Goal: Task Accomplishment & Management: Use online tool/utility

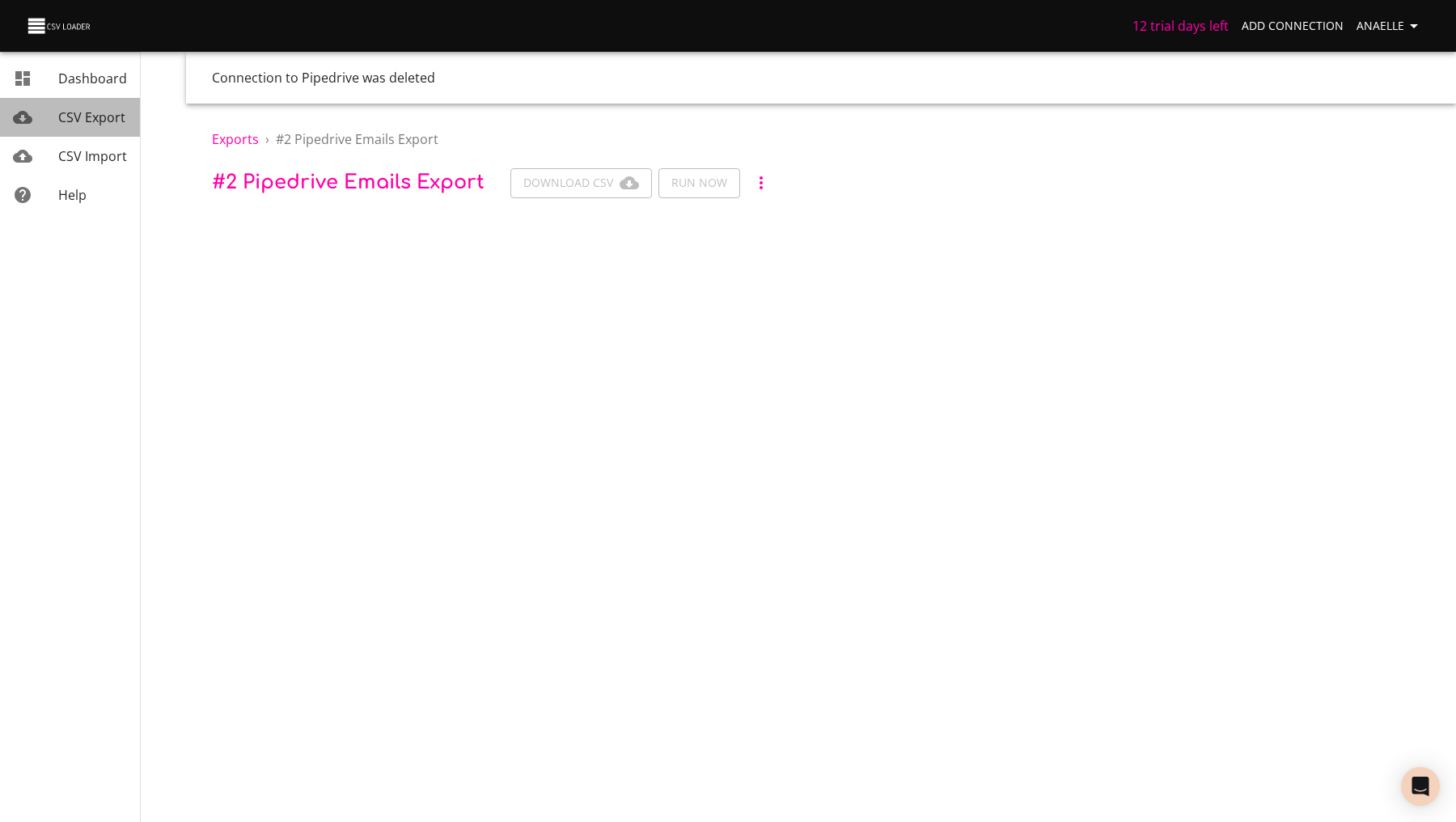
click at [115, 119] on span "CSV Export" at bounding box center [91, 117] width 67 height 18
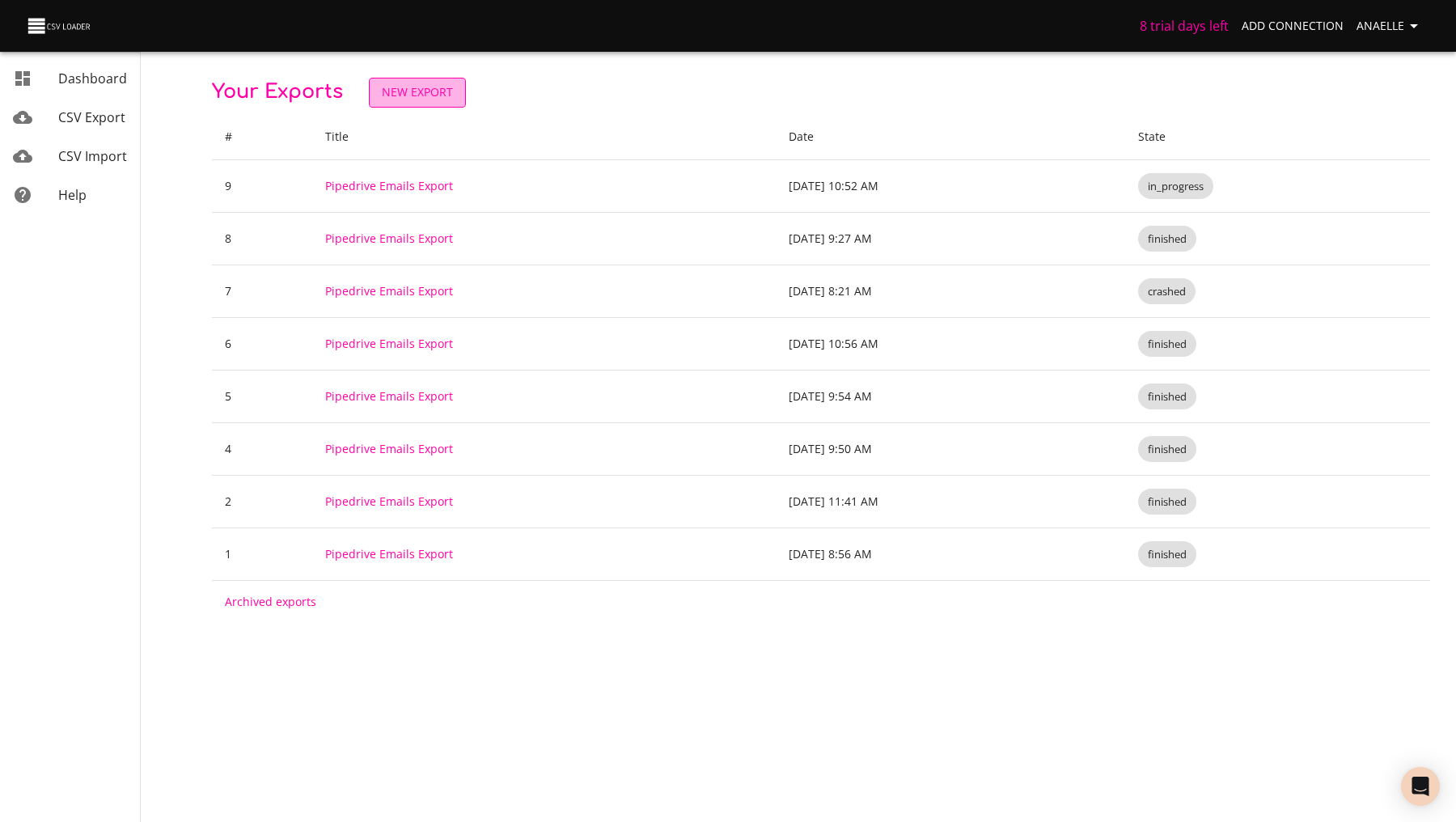
click at [437, 92] on span "New Export" at bounding box center [417, 93] width 71 height 20
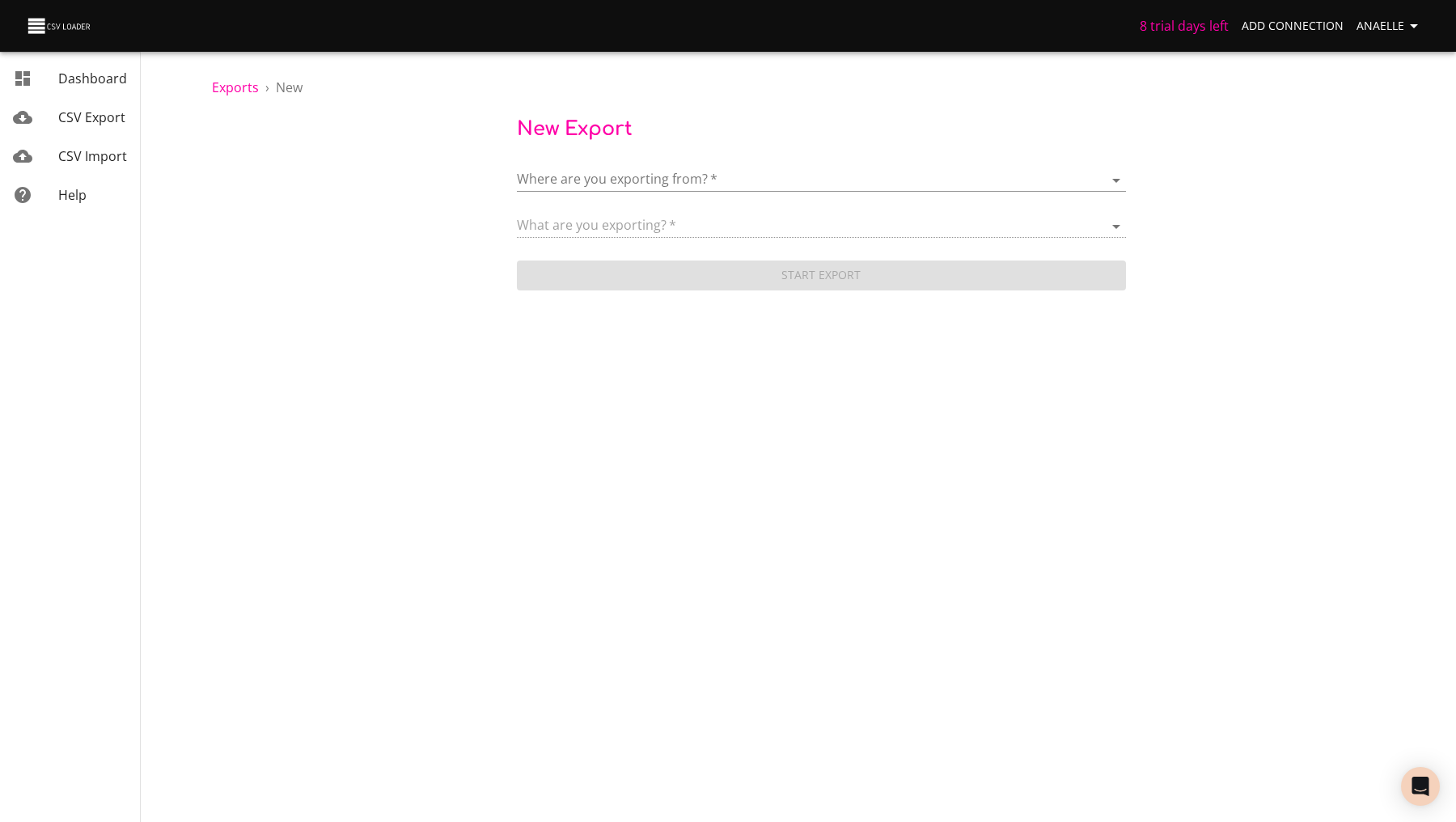
click at [666, 181] on body "8 trial days left Add Connection Anaelle Dashboard CSV Export CSV Import Help E…" at bounding box center [728, 411] width 1456 height 822
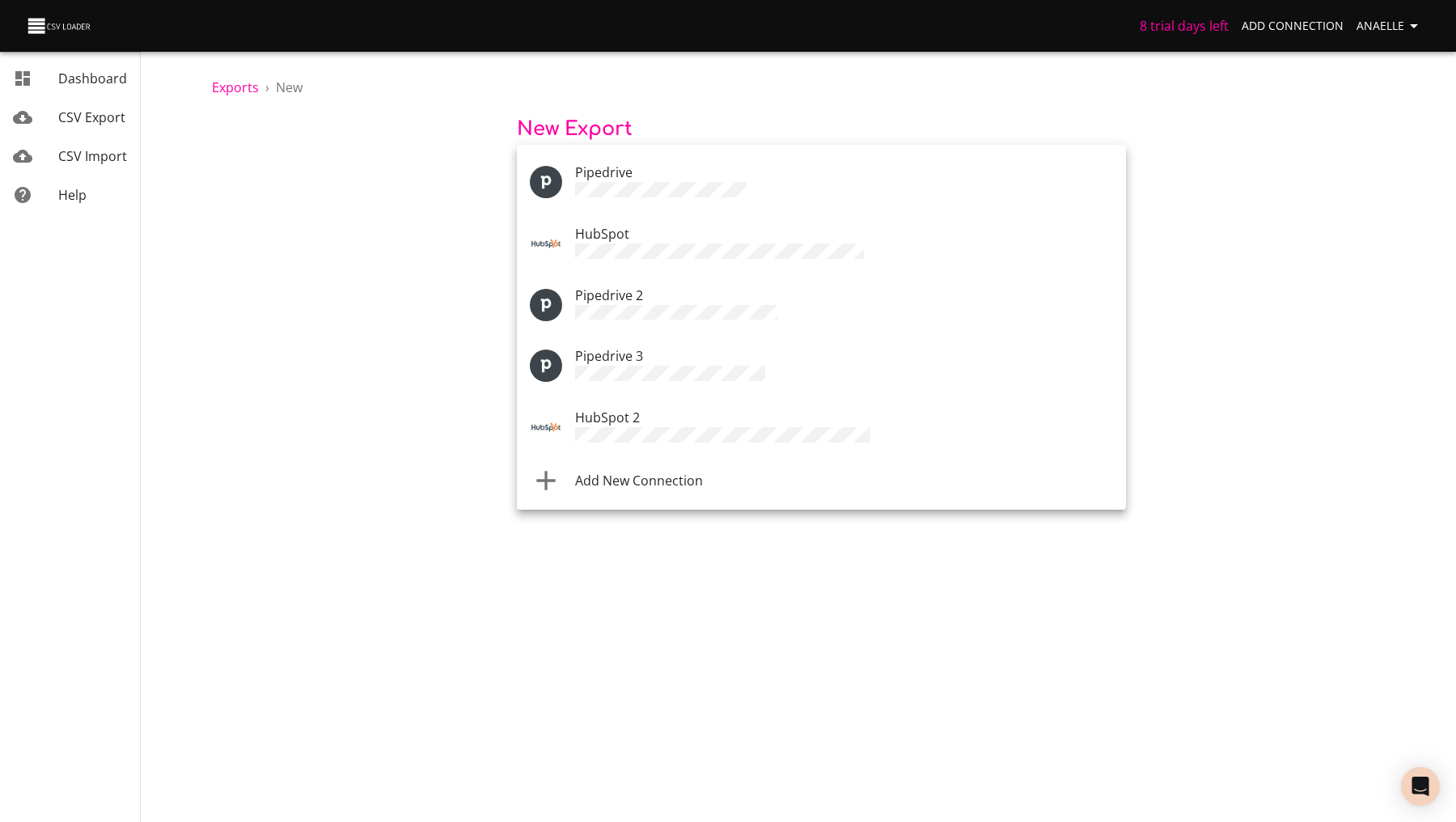
click at [685, 298] on div "Pipedrive 2" at bounding box center [844, 305] width 538 height 39
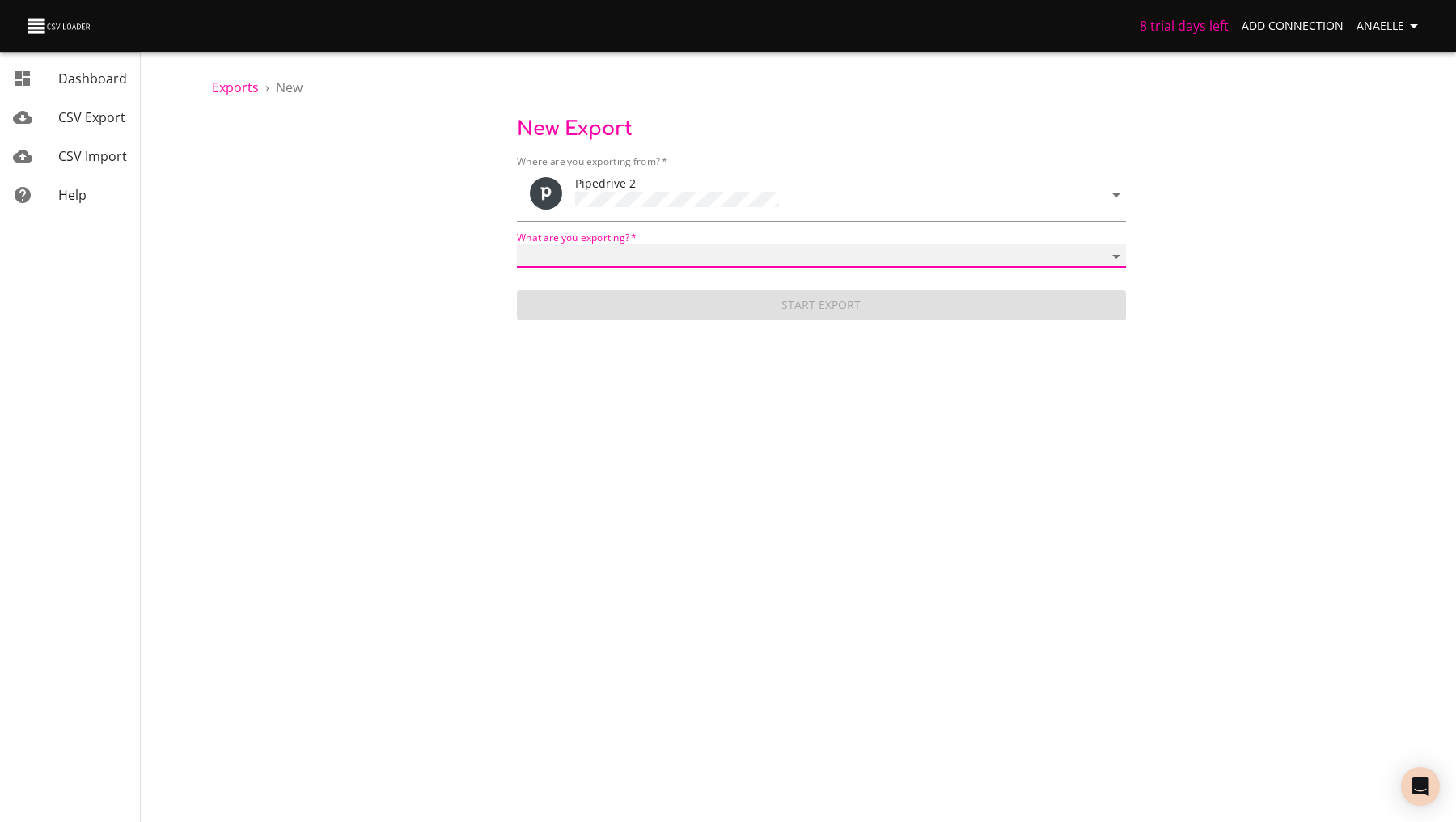
select select "stages"
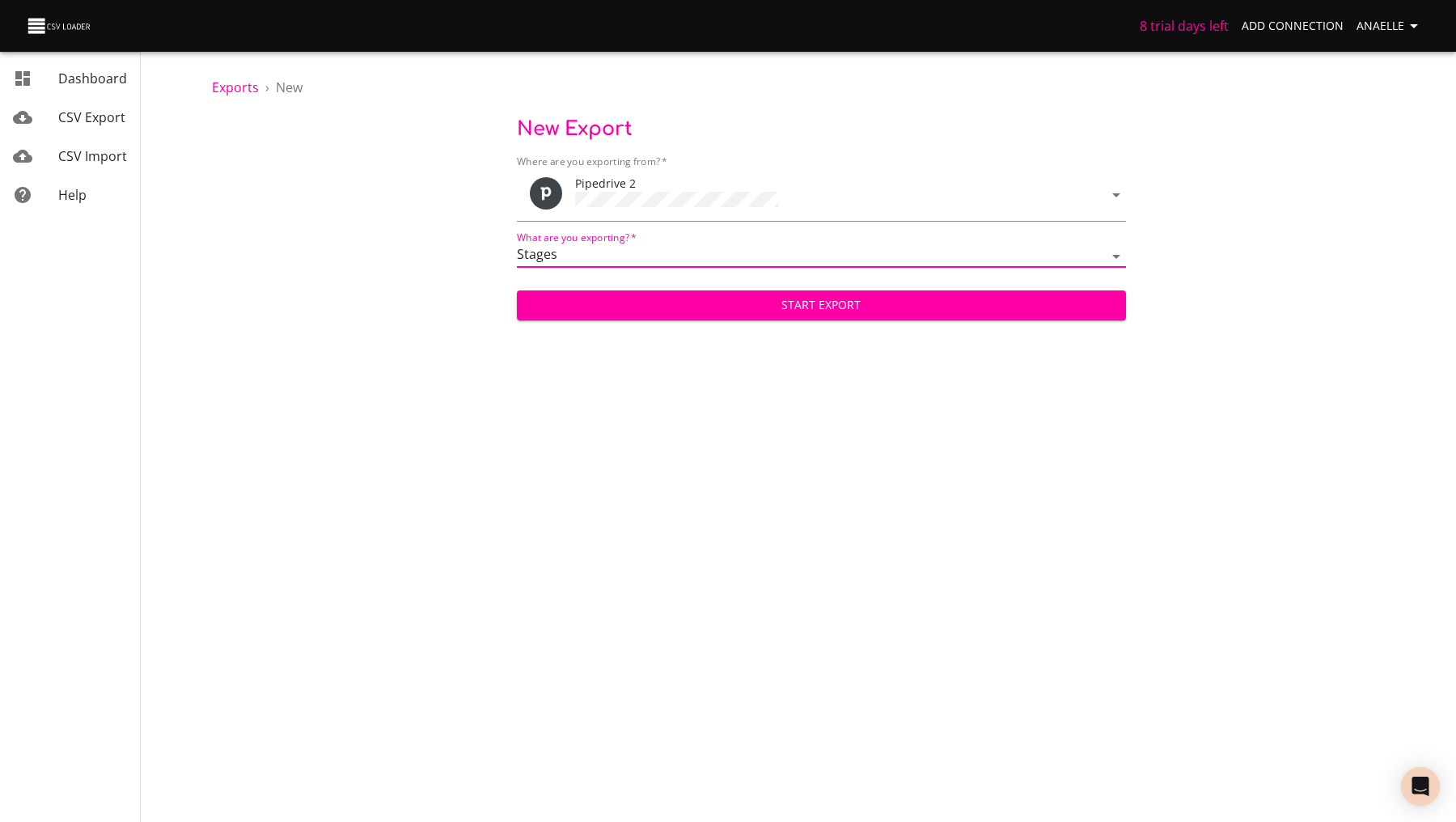
click at [723, 296] on span "Start Export" at bounding box center [821, 306] width 584 height 20
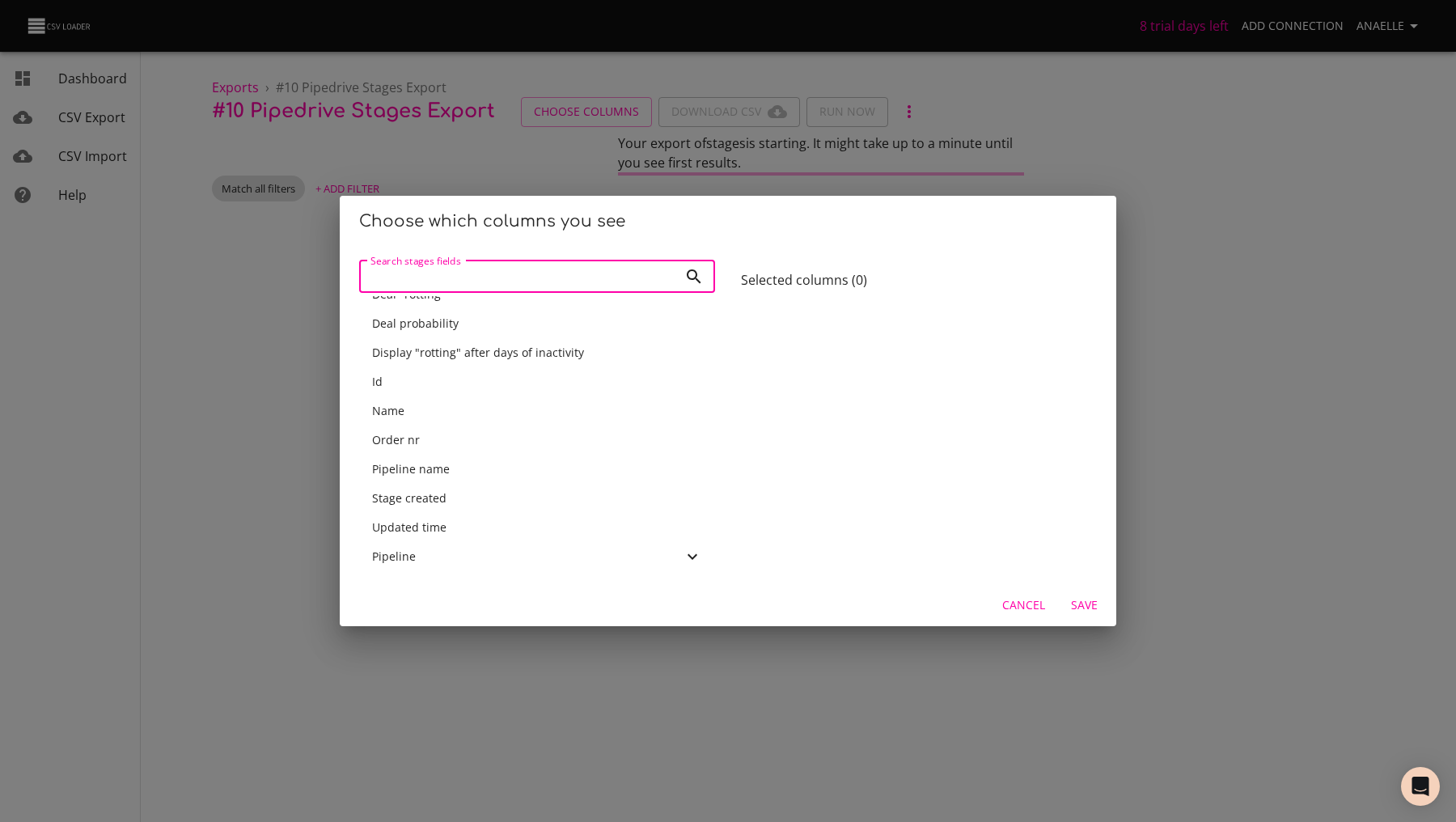
click at [484, 365] on div "Pipeline" at bounding box center [527, 556] width 311 height 16
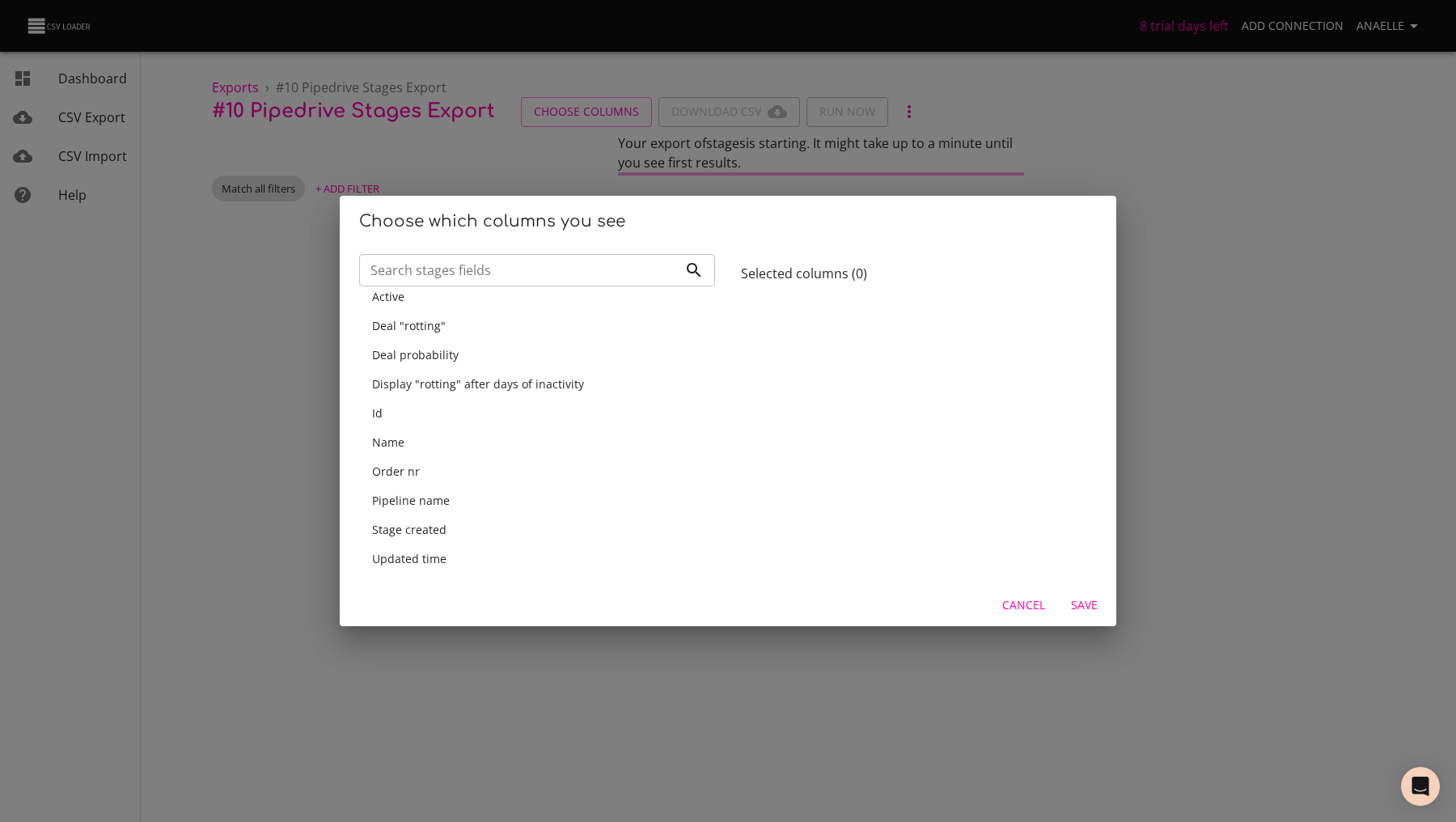
scroll to position [15, 0]
click at [478, 365] on div "Name" at bounding box center [537, 440] width 330 height 16
click at [1069, 365] on span "Save" at bounding box center [1084, 605] width 39 height 20
